Goal: Transaction & Acquisition: Purchase product/service

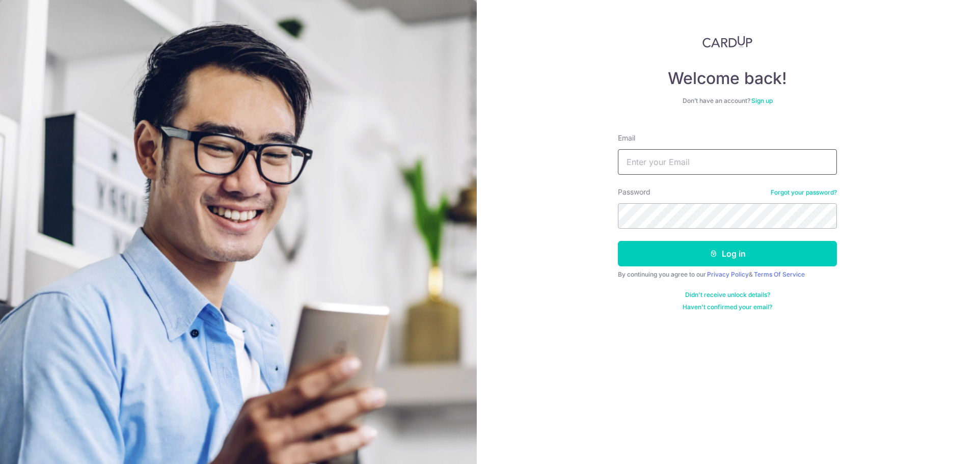
click at [655, 156] on input "Email" at bounding box center [727, 161] width 219 height 25
type input "Alviscyr@gmail.com"
click at [618, 241] on button "Log in" at bounding box center [727, 253] width 219 height 25
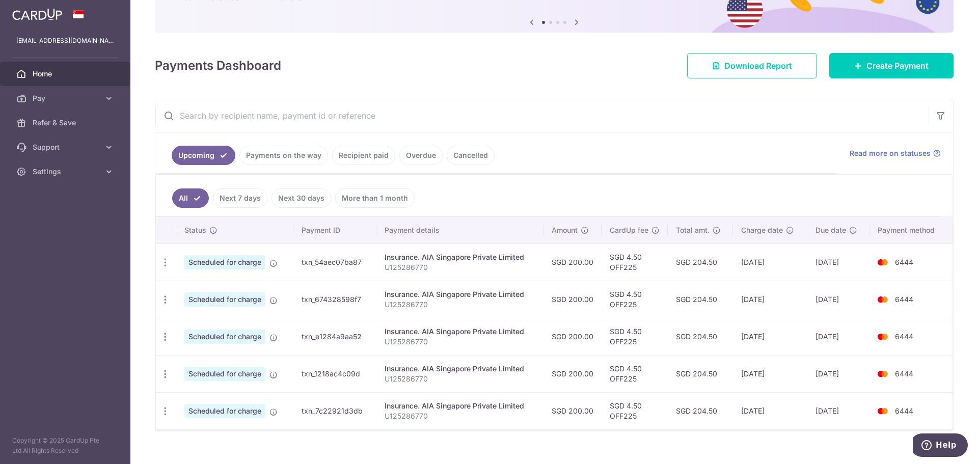
scroll to position [102, 0]
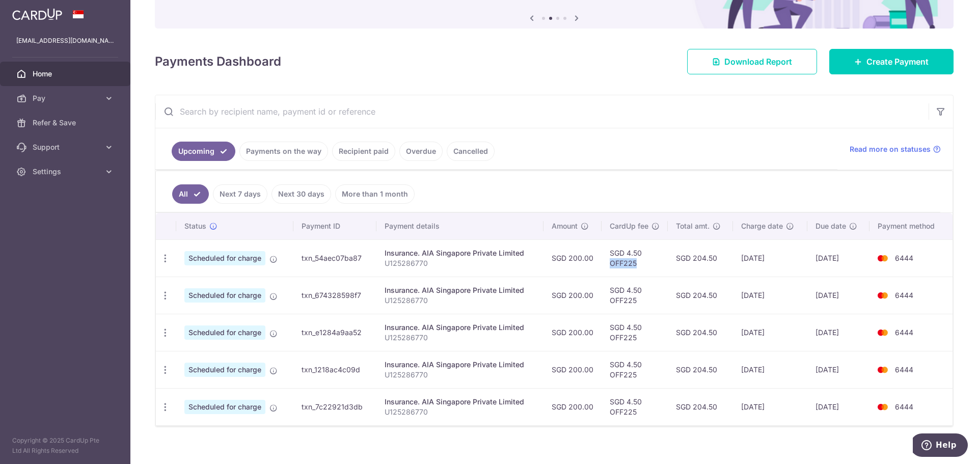
drag, startPoint x: 636, startPoint y: 266, endPoint x: 608, endPoint y: 265, distance: 28.0
click at [608, 265] on td "SGD 4.50 OFF225" at bounding box center [635, 257] width 66 height 37
copy td "OFF225"
click at [105, 98] on icon at bounding box center [109, 98] width 10 height 10
click at [80, 126] on span "Payments" at bounding box center [66, 123] width 67 height 10
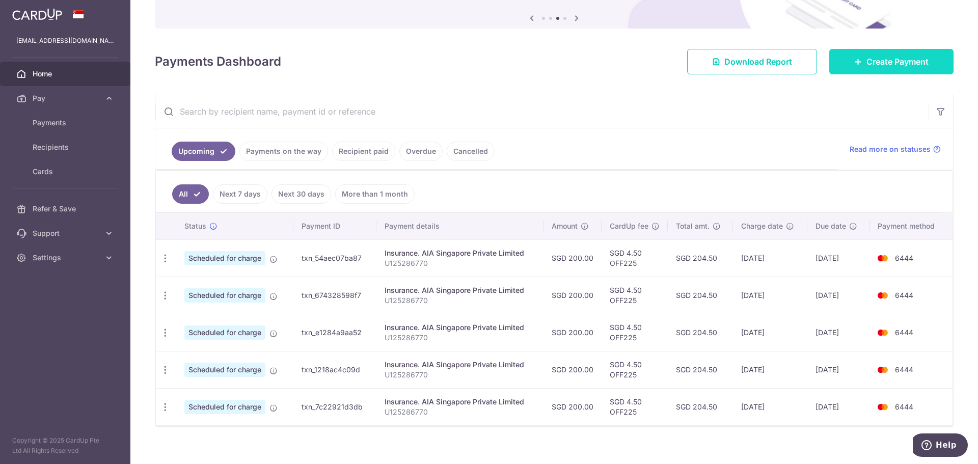
click at [920, 57] on span "Create Payment" at bounding box center [897, 62] width 62 height 12
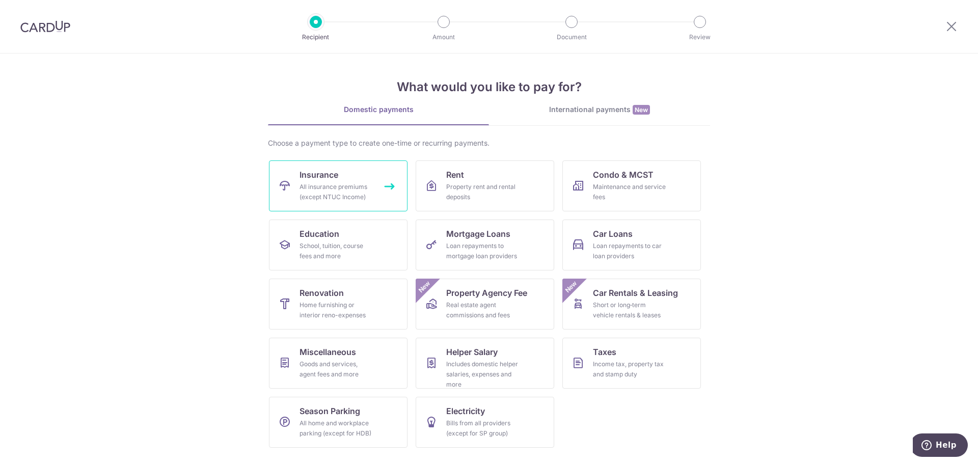
drag, startPoint x: 326, startPoint y: 181, endPoint x: 333, endPoint y: 173, distance: 10.6
click at [326, 181] on link "Insurance All insurance premiums (except NTUC Income)" at bounding box center [338, 185] width 139 height 51
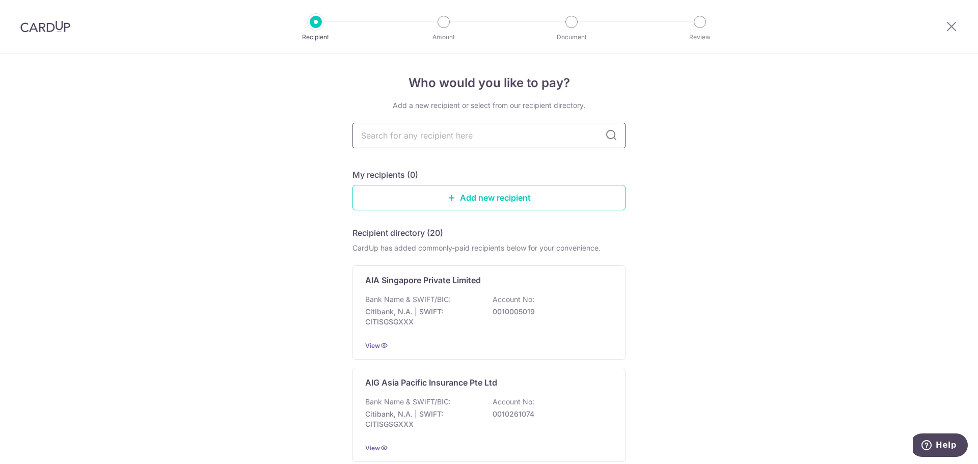
click at [444, 140] on input "text" at bounding box center [488, 135] width 273 height 25
type input "a"
click at [474, 200] on link "Add new recipient" at bounding box center [488, 197] width 273 height 25
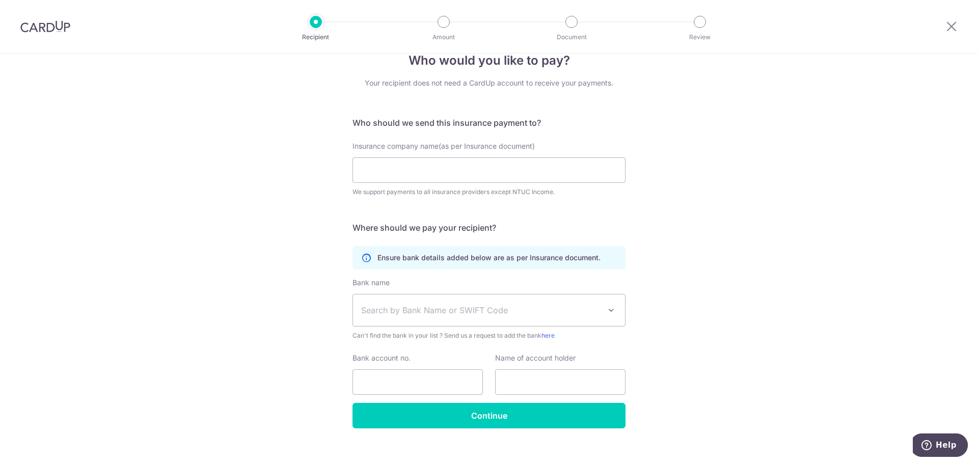
scroll to position [35, 0]
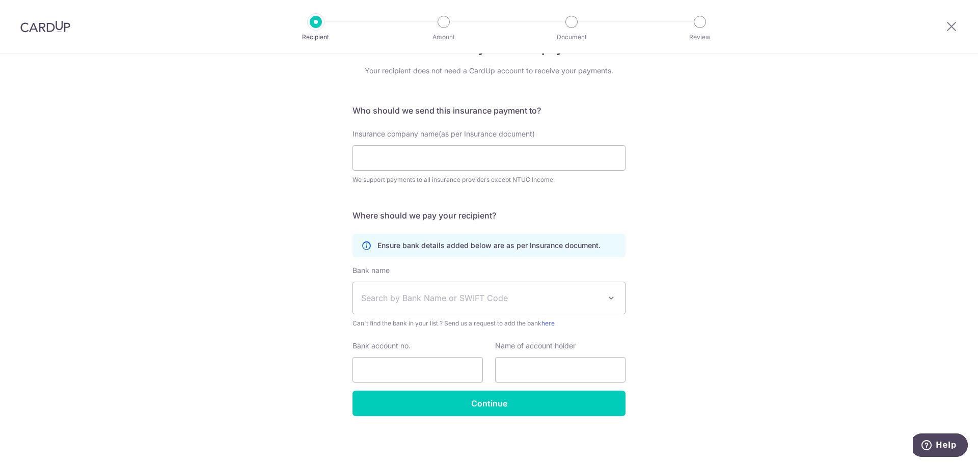
click at [193, 119] on div "Who would you like to pay? Your recipient does not need a CardUp account to rec…" at bounding box center [489, 241] width 978 height 445
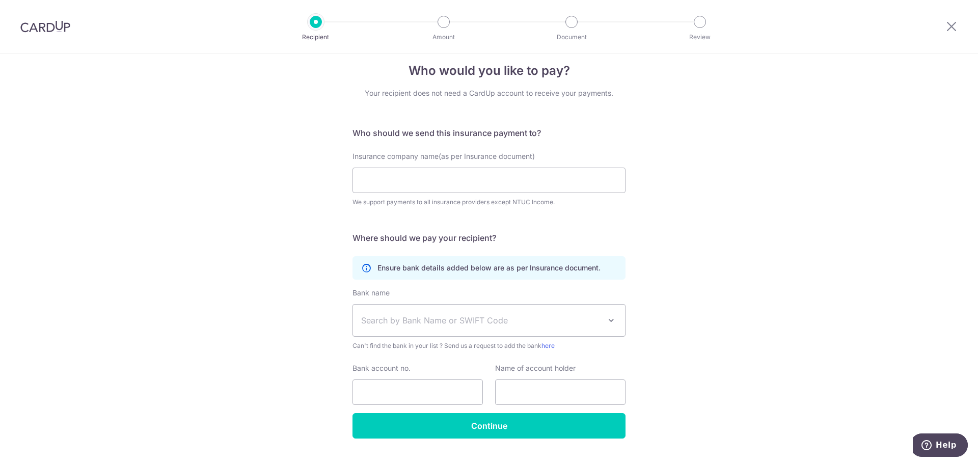
scroll to position [0, 0]
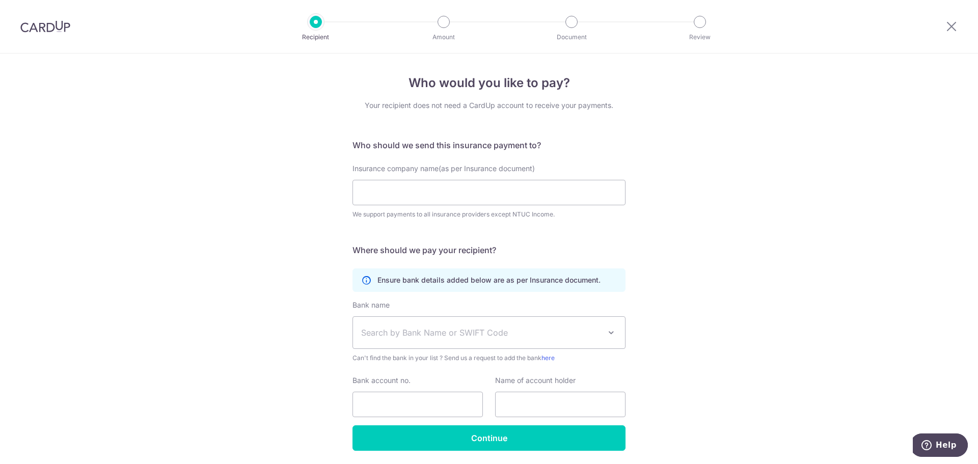
click at [317, 20] on div at bounding box center [316, 22] width 12 height 12
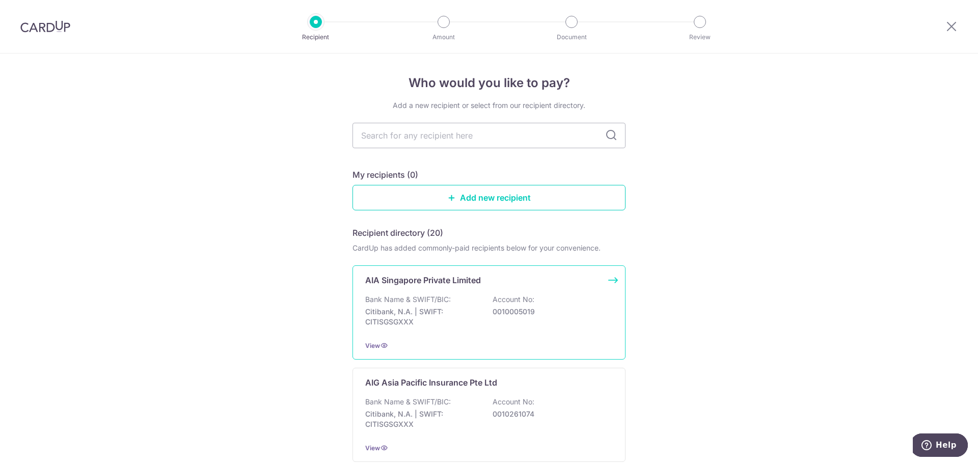
click at [427, 297] on p "Bank Name & SWIFT/BIC:" at bounding box center [408, 299] width 86 height 10
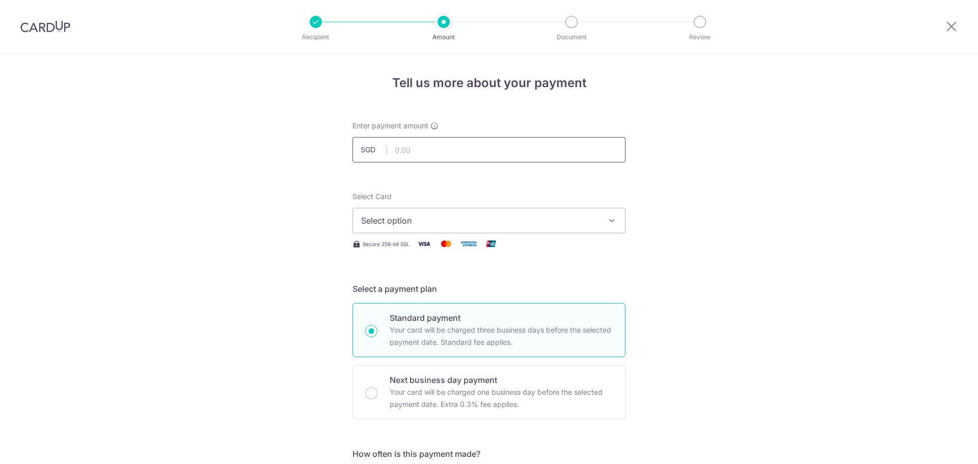
click at [427, 151] on input "text" at bounding box center [488, 149] width 273 height 25
type input "979.17"
click at [555, 206] on div "Select Card Select option Add credit card Your Cards **** 6444" at bounding box center [488, 213] width 273 height 42
click at [552, 216] on span "Select option" at bounding box center [479, 220] width 237 height 12
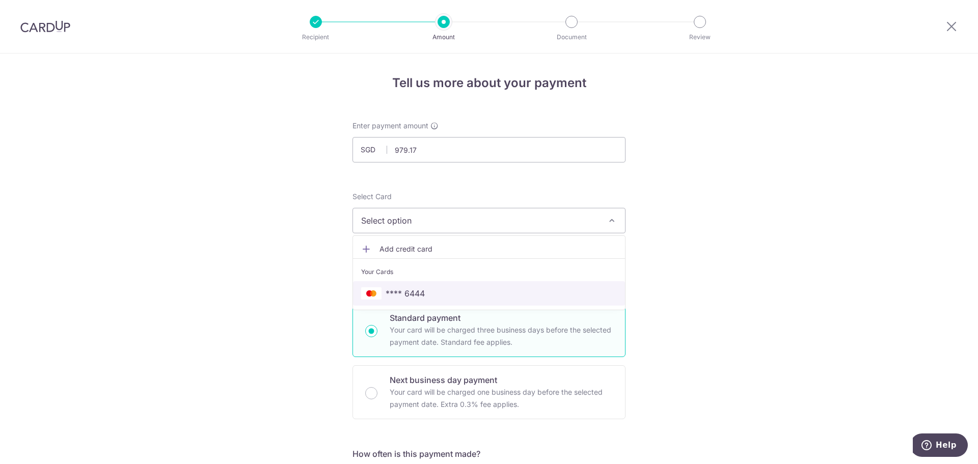
click at [445, 292] on span "**** 6444" at bounding box center [489, 293] width 256 height 12
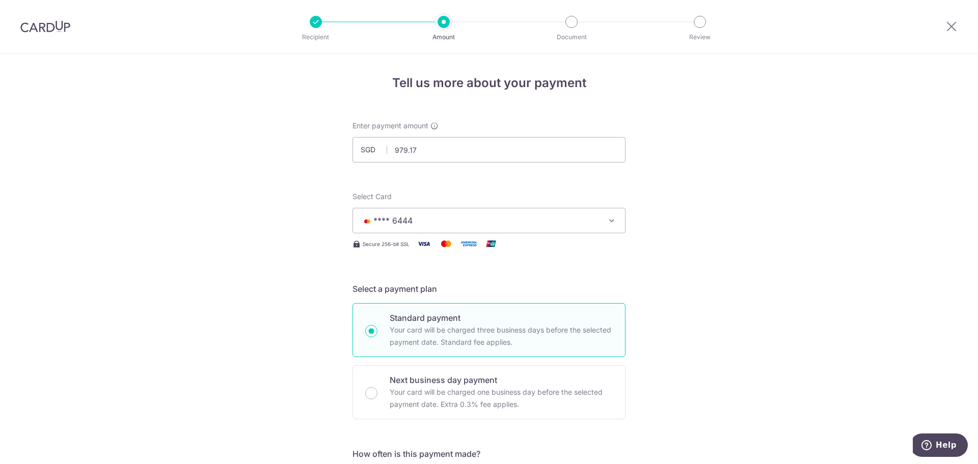
scroll to position [204, 0]
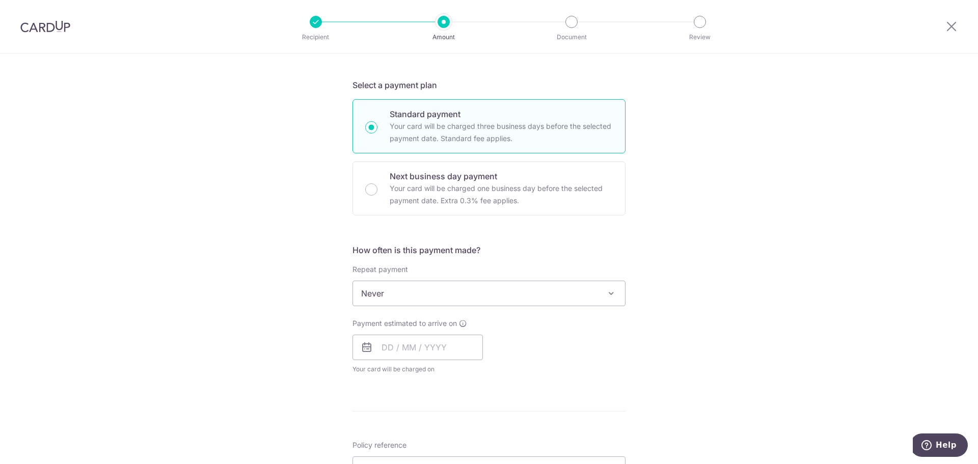
click at [410, 293] on span "Never" at bounding box center [489, 293] width 272 height 24
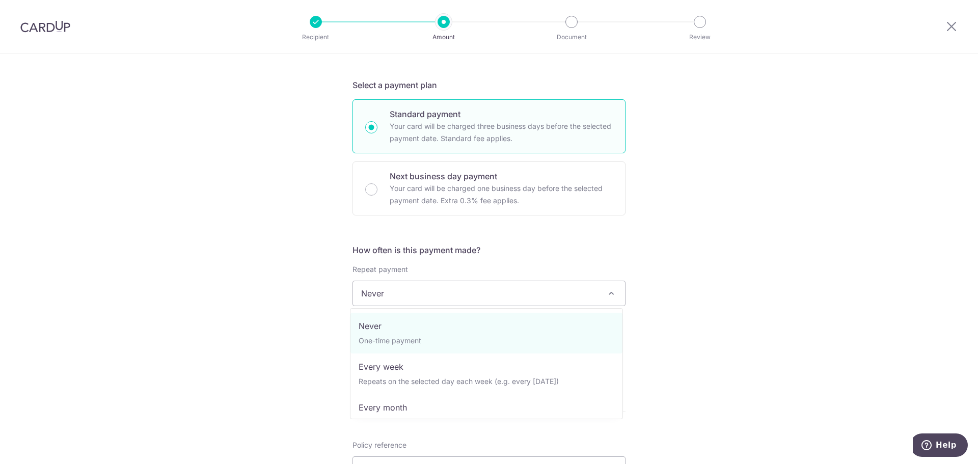
click at [184, 308] on div "Tell us more about your payment Enter payment amount SGD 979.17 979.17 Select C…" at bounding box center [489, 310] width 978 height 921
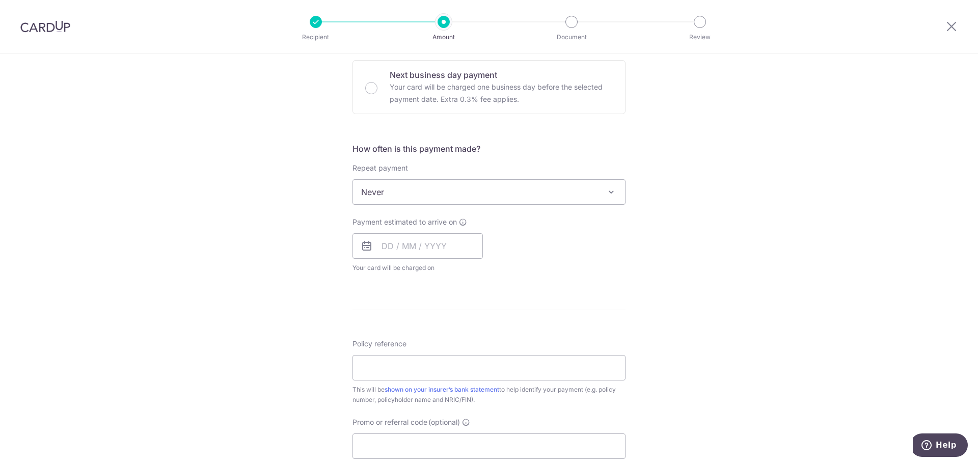
scroll to position [306, 0]
click at [388, 238] on input "text" at bounding box center [417, 245] width 130 height 25
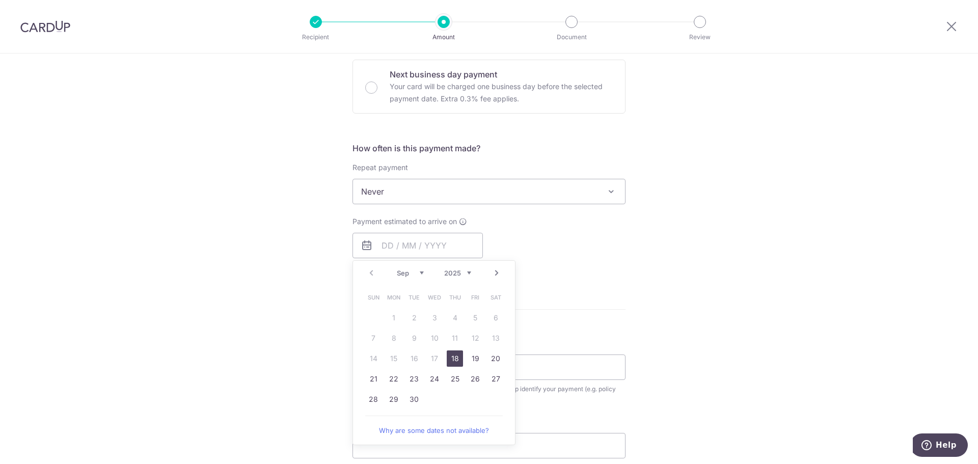
click at [448, 359] on link "18" at bounding box center [455, 358] width 16 height 16
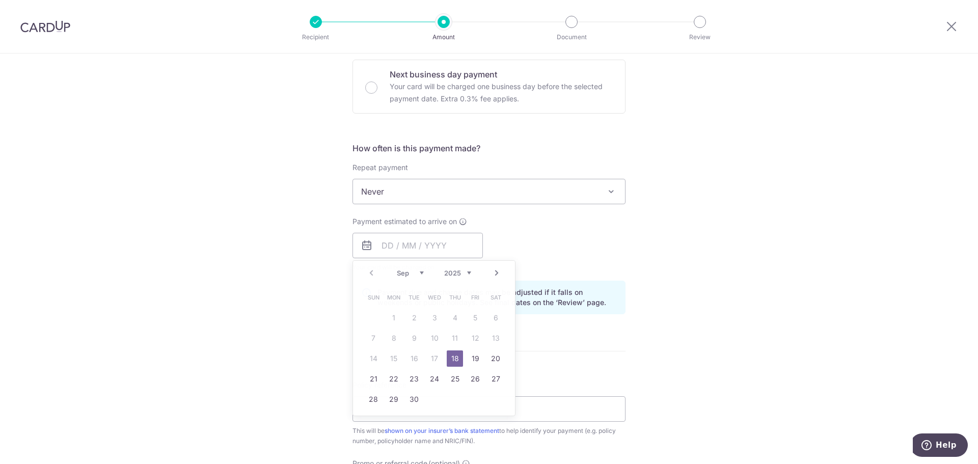
type input "[DATE]"
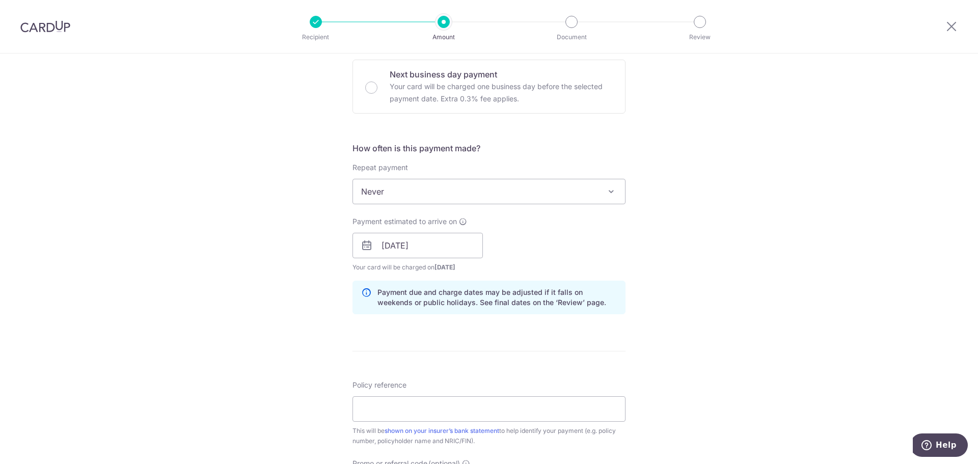
click at [261, 331] on div "Tell us more about your payment Enter payment amount SGD 979.17 979.17 Select C…" at bounding box center [489, 229] width 978 height 963
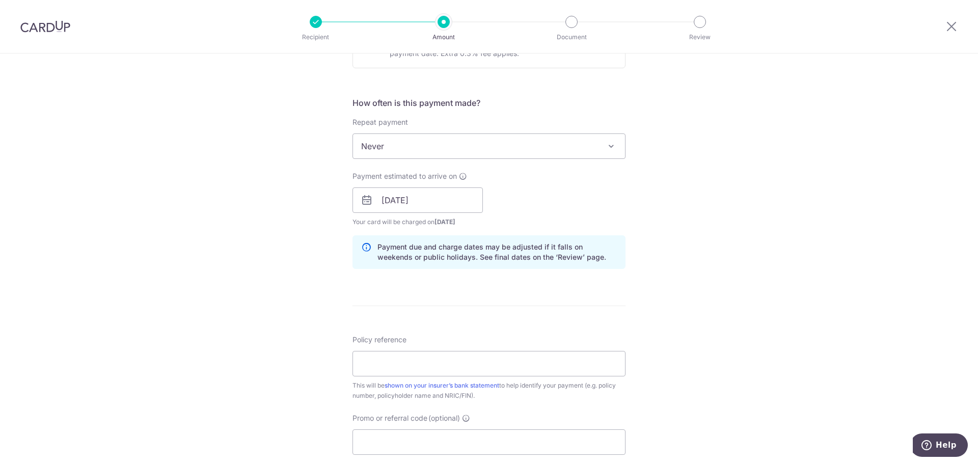
scroll to position [407, 0]
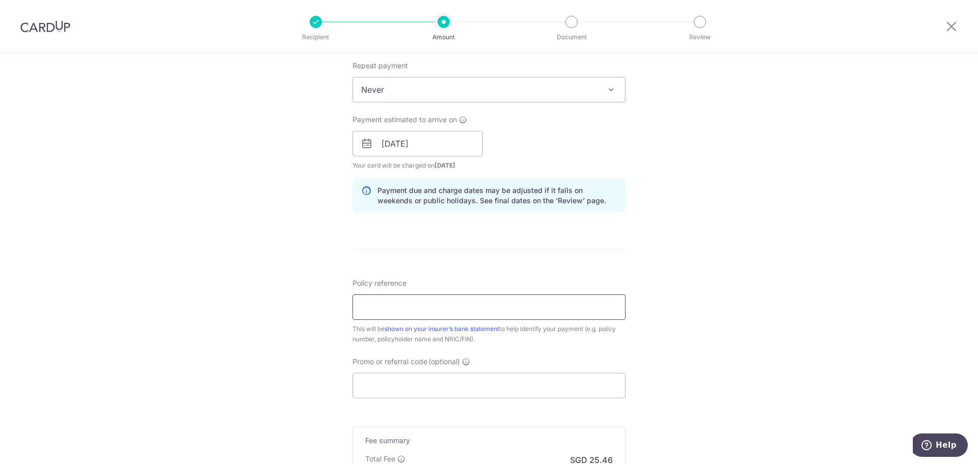
click at [380, 307] on input "Policy reference" at bounding box center [488, 306] width 273 height 25
click at [384, 304] on input "L550716459" at bounding box center [488, 306] width 273 height 25
type input "L550716459"
click at [656, 268] on div "Tell us more about your payment Enter payment amount SGD 979.17 979.17 Select C…" at bounding box center [489, 127] width 978 height 963
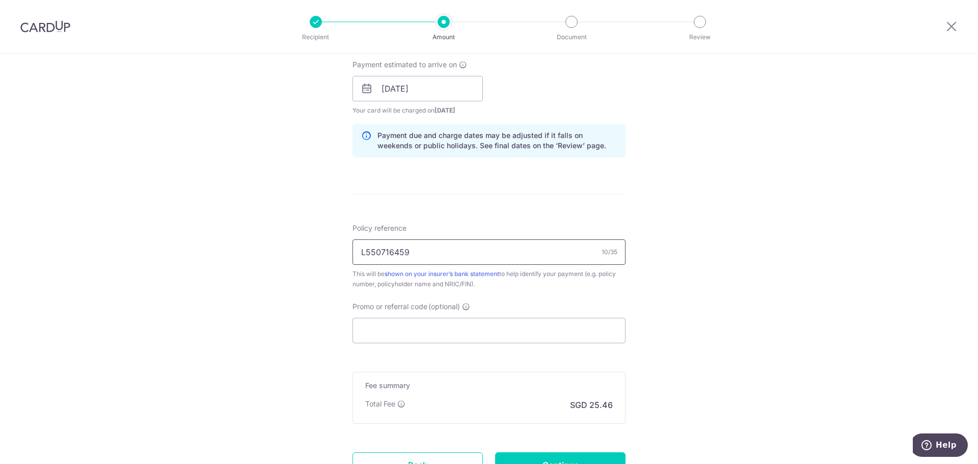
scroll to position [509, 0]
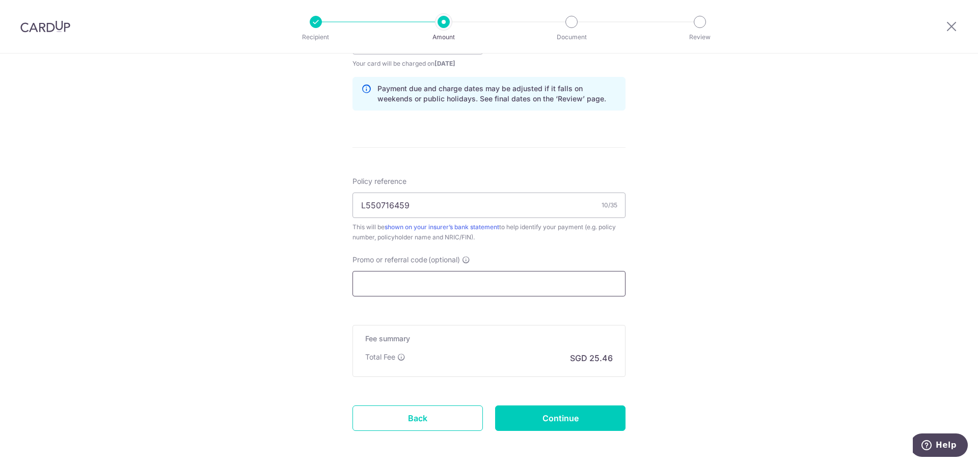
click at [408, 286] on input "Promo or referral code (optional)" at bounding box center [488, 283] width 273 height 25
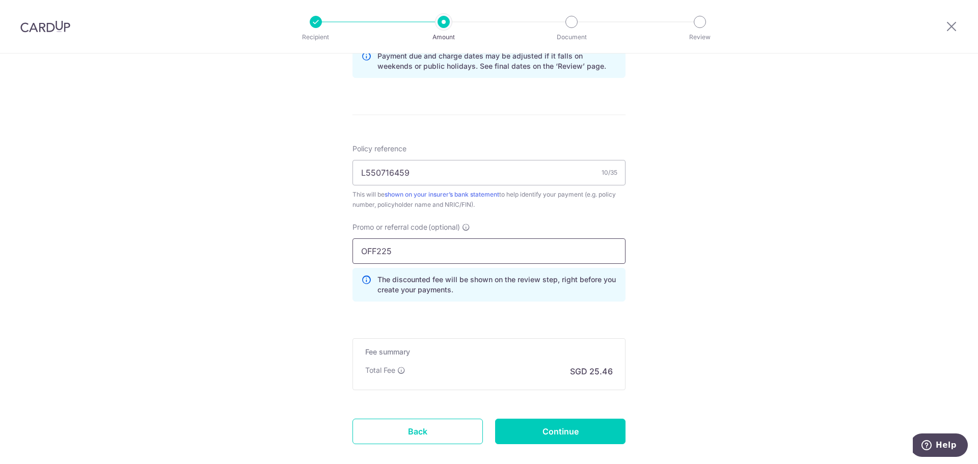
scroll to position [560, 0]
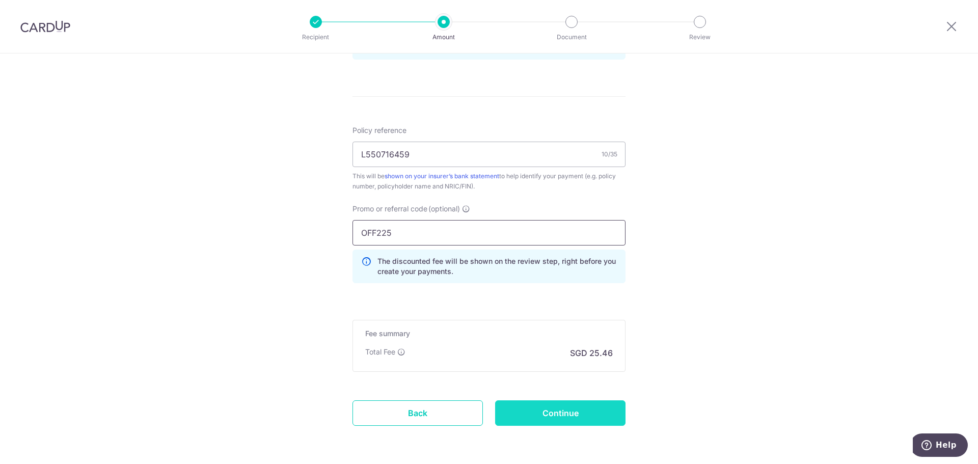
type input "OFF225"
click at [572, 417] on input "Continue" at bounding box center [560, 412] width 130 height 25
type input "Create Schedule"
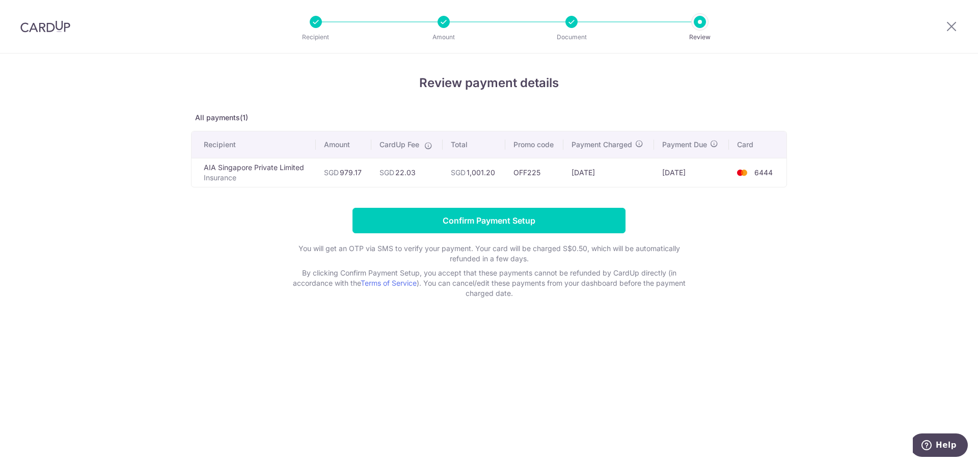
drag, startPoint x: 469, startPoint y: 170, endPoint x: 498, endPoint y: 176, distance: 30.2
click at [498, 176] on td "SGD 1,001.20" at bounding box center [474, 172] width 63 height 29
copy td "1,001.20"
click at [488, 224] on input "Confirm Payment Setup" at bounding box center [488, 220] width 273 height 25
